Goal: Task Accomplishment & Management: Manage account settings

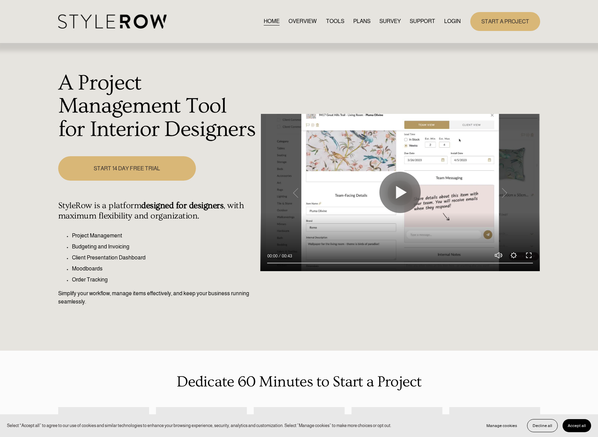
click at [447, 23] on link "LOGIN" at bounding box center [452, 21] width 17 height 9
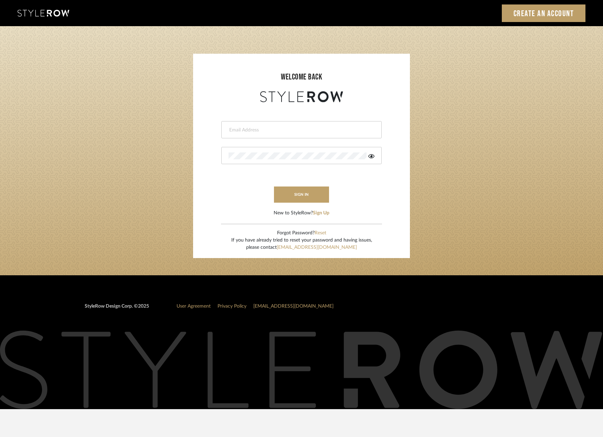
click at [266, 129] on input "email" at bounding box center [300, 130] width 144 height 7
type input "saamiah@studiodb.com"
click at [371, 159] on icon at bounding box center [371, 156] width 6 height 6
click at [307, 162] on div at bounding box center [301, 155] width 160 height 17
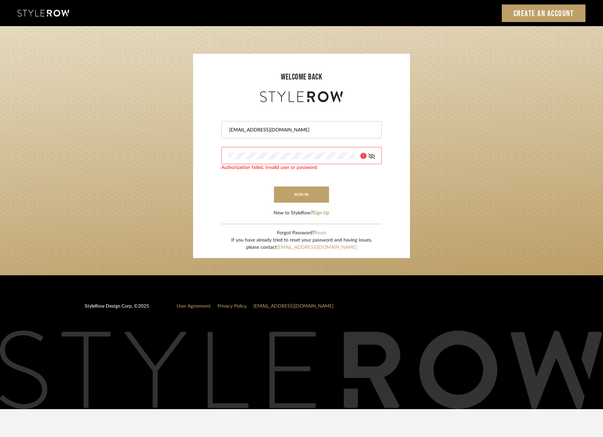
click at [307, 161] on div at bounding box center [301, 155] width 160 height 17
drag, startPoint x: 303, startPoint y: 159, endPoint x: 203, endPoint y: 155, distance: 99.5
click at [203, 155] on form "saamiah@studiodb.com Authorization failed. Invalid user or password. sign in Ne…" at bounding box center [301, 160] width 203 height 113
